Goal: Information Seeking & Learning: Learn about a topic

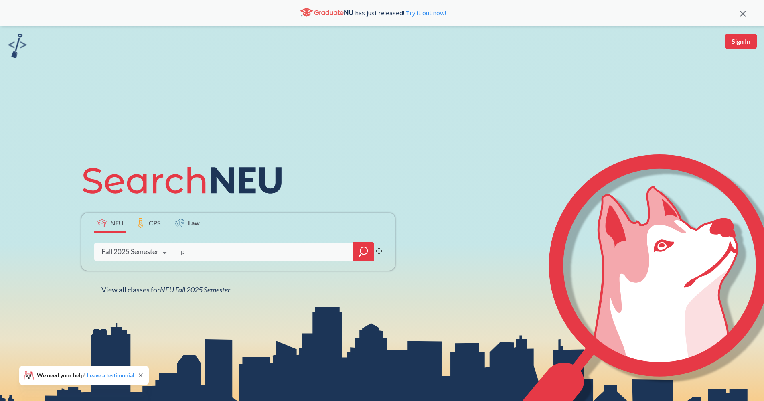
type input "pl"
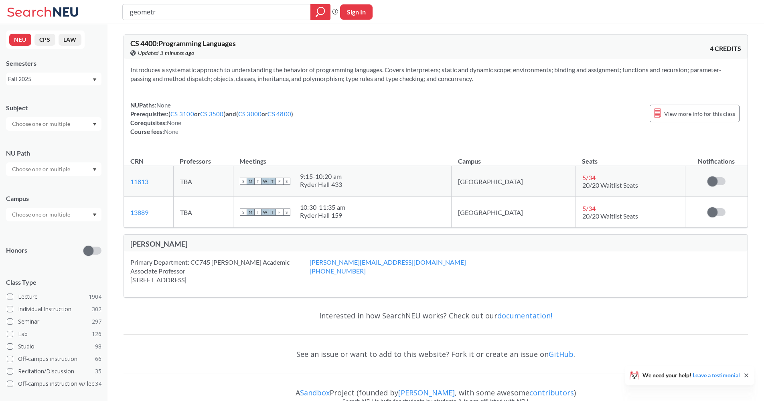
type input "geometry"
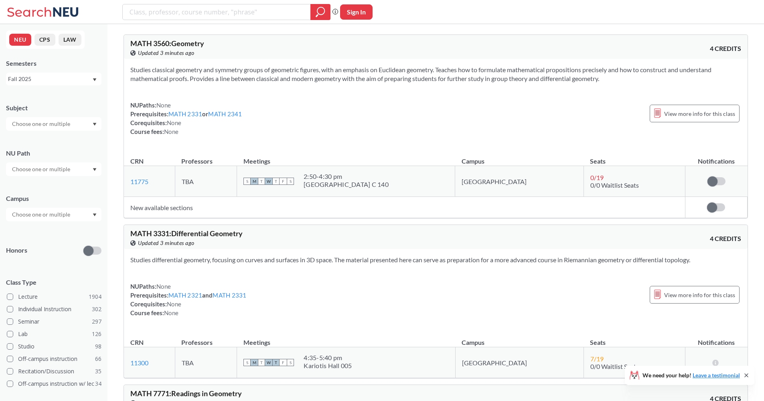
click at [616, 118] on div "NUPaths: None Prerequisites: MATH 2331 or MATH 2341 Corequisites: None Course f…" at bounding box center [435, 118] width 611 height 35
click at [619, 69] on section "Studies classical geometry and symmetry groups of geometric figures, with an em…" at bounding box center [435, 74] width 611 height 18
click at [509, 67] on section "Studies classical geometry and symmetry groups of geometric figures, with an em…" at bounding box center [435, 74] width 611 height 18
drag, startPoint x: 292, startPoint y: 75, endPoint x: 296, endPoint y: 81, distance: 7.5
click at [290, 77] on section "Studies classical geometry and symmetry groups of geometric figures, with an em…" at bounding box center [435, 74] width 611 height 18
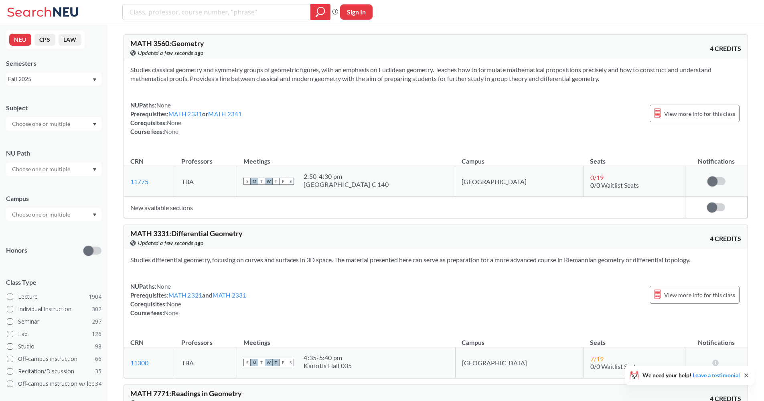
click at [390, 45] on div "MATH 3560 : Geometry View this course on Banner. Updated a few seconds ago" at bounding box center [283, 49] width 306 height 18
drag, startPoint x: 413, startPoint y: 88, endPoint x: 420, endPoint y: 59, distance: 29.7
click at [420, 59] on div "Studies classical geometry and symmetry groups of geometric figures, with an em…" at bounding box center [436, 104] width 624 height 90
drag, startPoint x: 430, startPoint y: 83, endPoint x: 432, endPoint y: 65, distance: 18.6
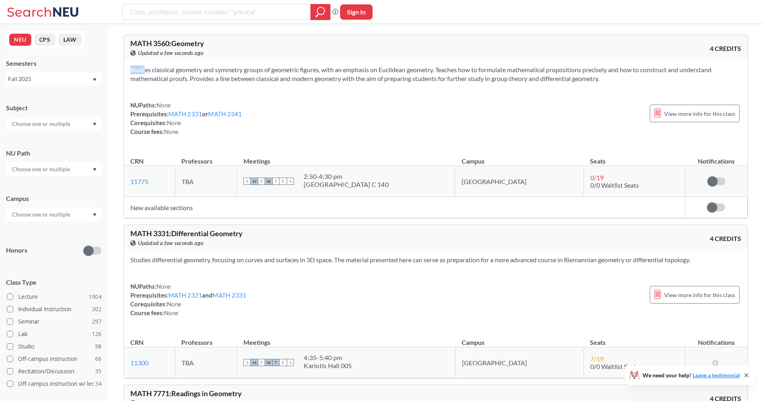
click at [432, 65] on div "Studies classical geometry and symmetry groups of geometric figures, with an em…" at bounding box center [436, 104] width 624 height 90
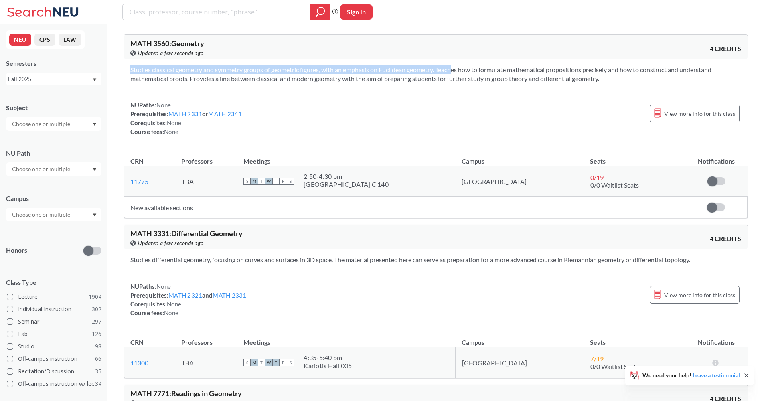
drag, startPoint x: 439, startPoint y: 86, endPoint x: 441, endPoint y: 65, distance: 20.6
click at [441, 65] on div "Studies classical geometry and symmetry groups of geometric figures, with an em…" at bounding box center [436, 104] width 624 height 90
click at [441, 65] on section "Studies classical geometry and symmetry groups of geometric figures, with an em…" at bounding box center [435, 74] width 611 height 18
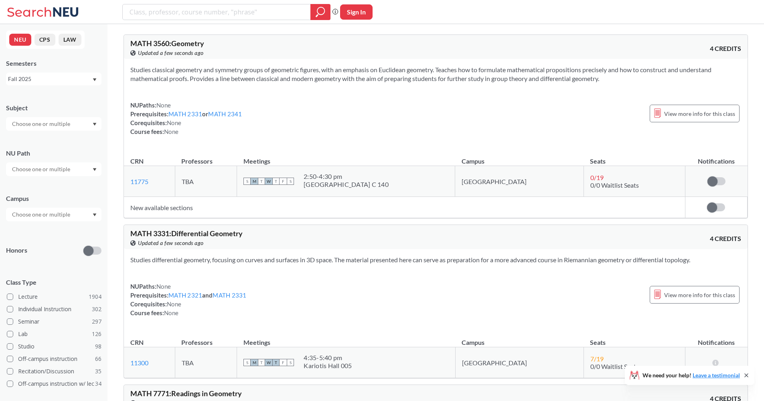
drag, startPoint x: 440, startPoint y: 82, endPoint x: 440, endPoint y: 68, distance: 14.4
click at [440, 68] on section "Studies classical geometry and symmetry groups of geometric figures, with an em…" at bounding box center [435, 74] width 611 height 18
click at [440, 67] on section "Studies classical geometry and symmetry groups of geometric figures, with an em…" at bounding box center [435, 74] width 611 height 18
drag, startPoint x: 442, startPoint y: 86, endPoint x: 446, endPoint y: 62, distance: 24.1
click at [446, 62] on div "Studies classical geometry and symmetry groups of geometric figures, with an em…" at bounding box center [436, 104] width 624 height 90
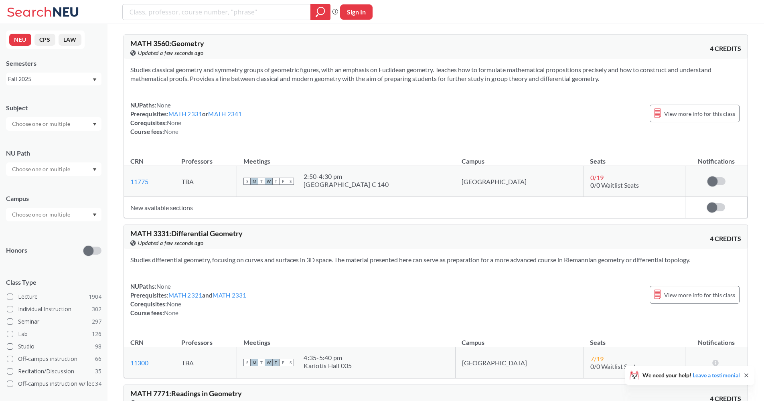
click at [446, 62] on div "Studies classical geometry and symmetry groups of geometric figures, with an em…" at bounding box center [436, 104] width 624 height 90
click at [270, 58] on div "MATH 3560 : Geometry View this course on Banner. Updated 2 minutes ago 4 CREDITS" at bounding box center [436, 47] width 624 height 24
drag, startPoint x: 276, startPoint y: 86, endPoint x: 279, endPoint y: 49, distance: 37.4
click at [279, 49] on div "MATH 3560 : Geometry View this course on Banner. Updated 2 minutes ago 4 CREDIT…" at bounding box center [436, 126] width 625 height 184
click at [281, 59] on div "MATH 3560 : Geometry View this course on Banner. Updated 2 minutes ago 4 CREDITS" at bounding box center [436, 47] width 624 height 24
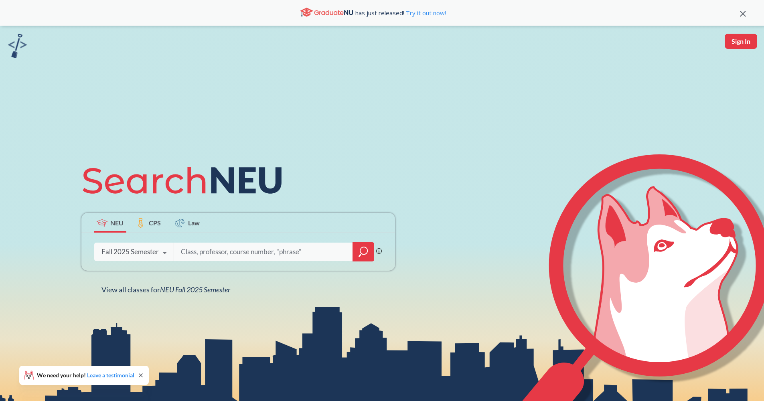
click at [366, 246] on div at bounding box center [364, 251] width 22 height 19
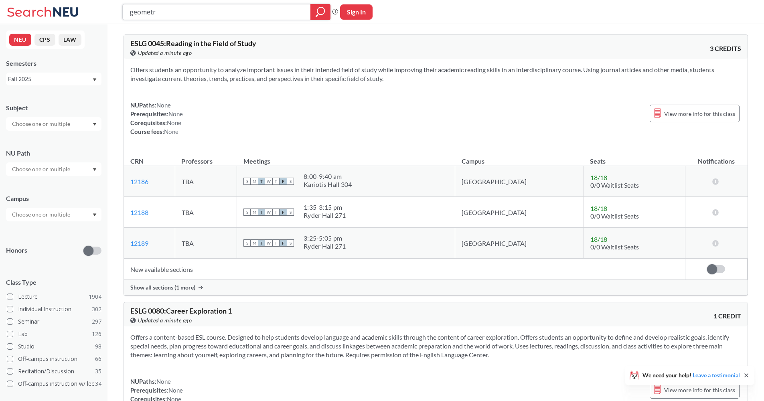
type input "geometry"
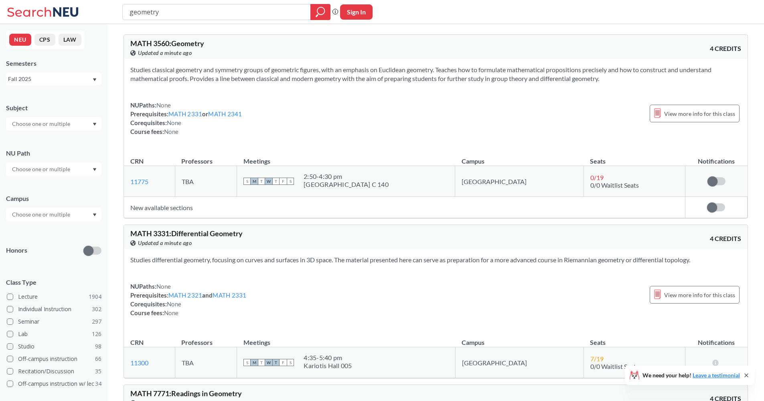
drag, startPoint x: 189, startPoint y: 10, endPoint x: 120, endPoint y: 10, distance: 69.0
click at [120, 10] on div "geometry Phrase search guarantees the exact search appears in the results. Ex. …" at bounding box center [382, 12] width 764 height 24
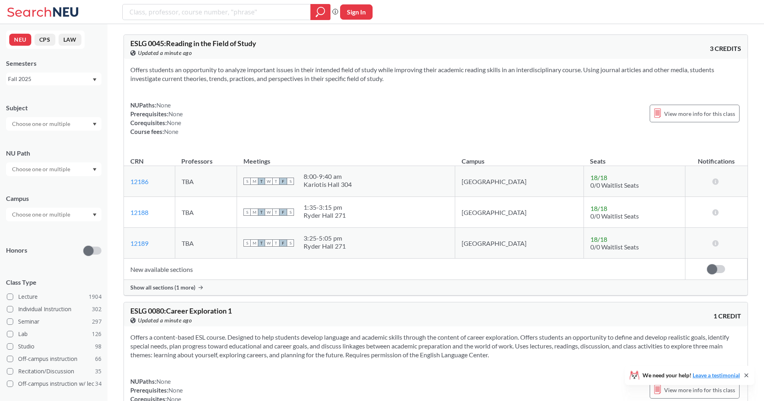
click at [67, 129] on div at bounding box center [53, 124] width 95 height 14
click at [67, 139] on div "CS ( 115 )" at bounding box center [55, 138] width 91 height 9
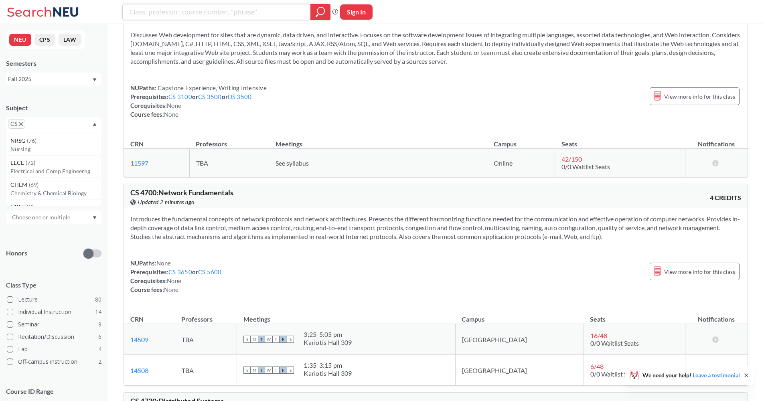
scroll to position [7331, 0]
